Goal: Communication & Community: Answer question/provide support

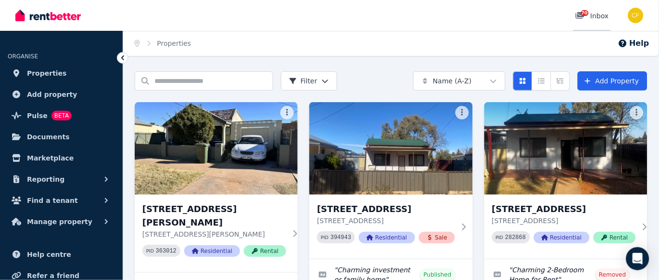
click at [588, 12] on span "70" at bounding box center [585, 13] width 8 height 6
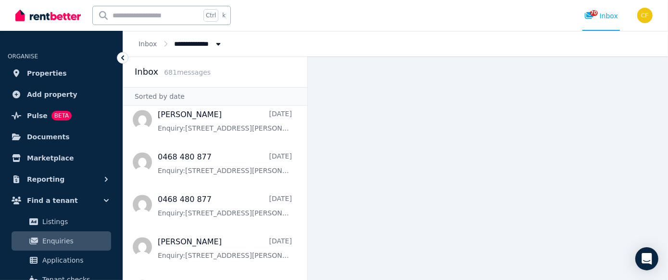
scroll to position [1963, 0]
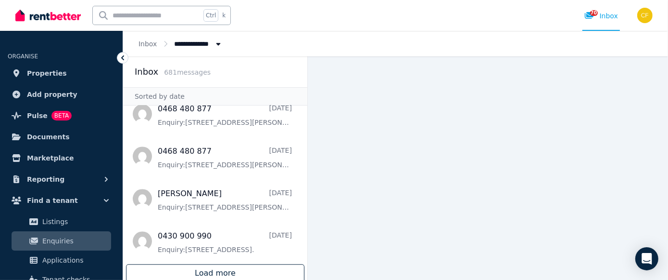
click at [213, 272] on div "Load more" at bounding box center [215, 273] width 179 height 18
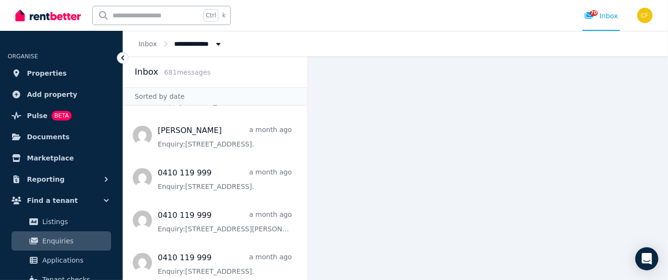
scroll to position [3494, 0]
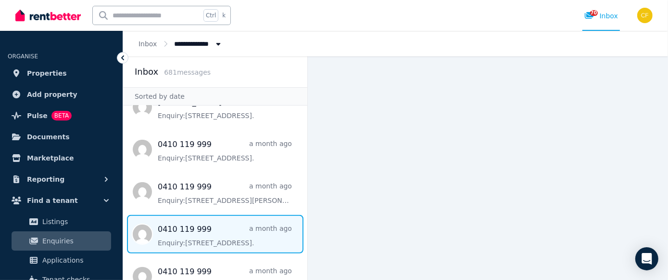
click at [191, 240] on span "Message list" at bounding box center [215, 234] width 184 height 39
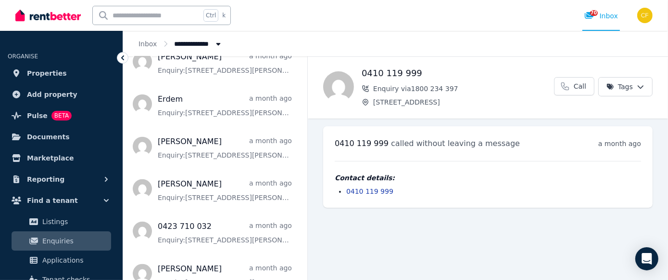
scroll to position [3922, 0]
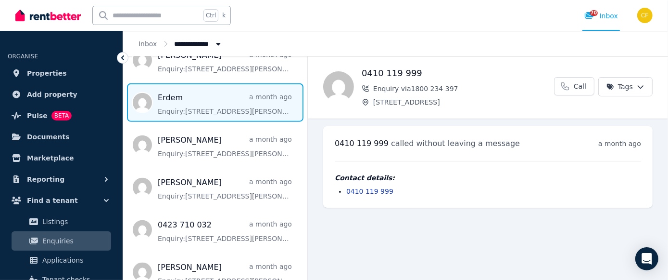
click at [211, 97] on span "Message list" at bounding box center [215, 102] width 184 height 39
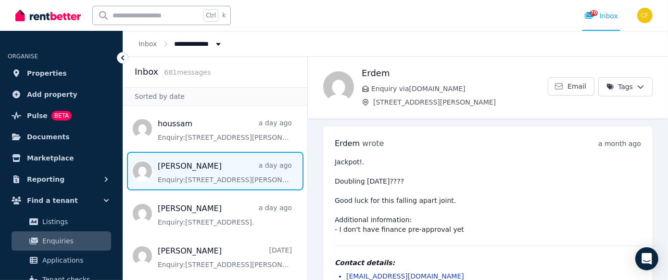
click at [191, 179] on span "Message list" at bounding box center [215, 171] width 184 height 39
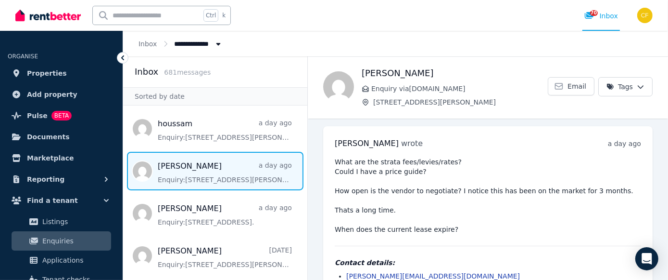
scroll to position [19, 0]
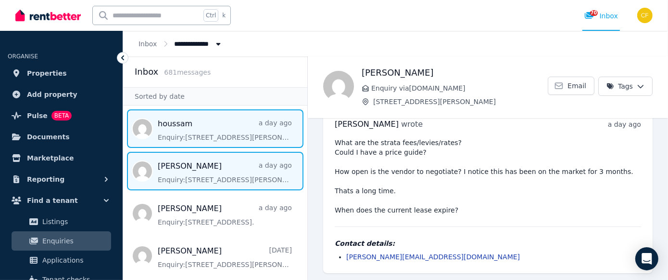
click at [191, 136] on span "Message list" at bounding box center [215, 128] width 184 height 39
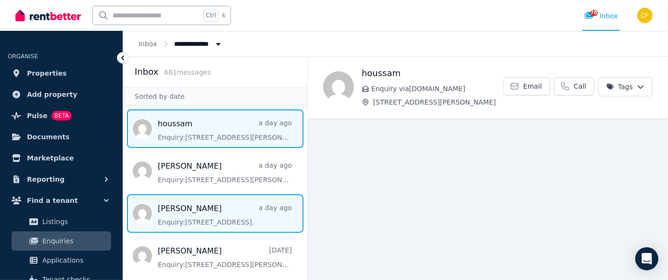
click at [209, 224] on span "Message list" at bounding box center [215, 213] width 184 height 39
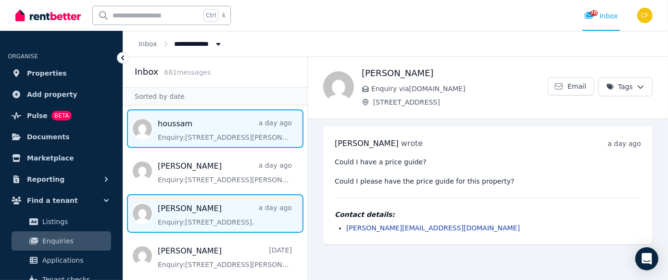
click at [180, 130] on span "Message list" at bounding box center [215, 128] width 184 height 39
